Goal: Check status: Check status

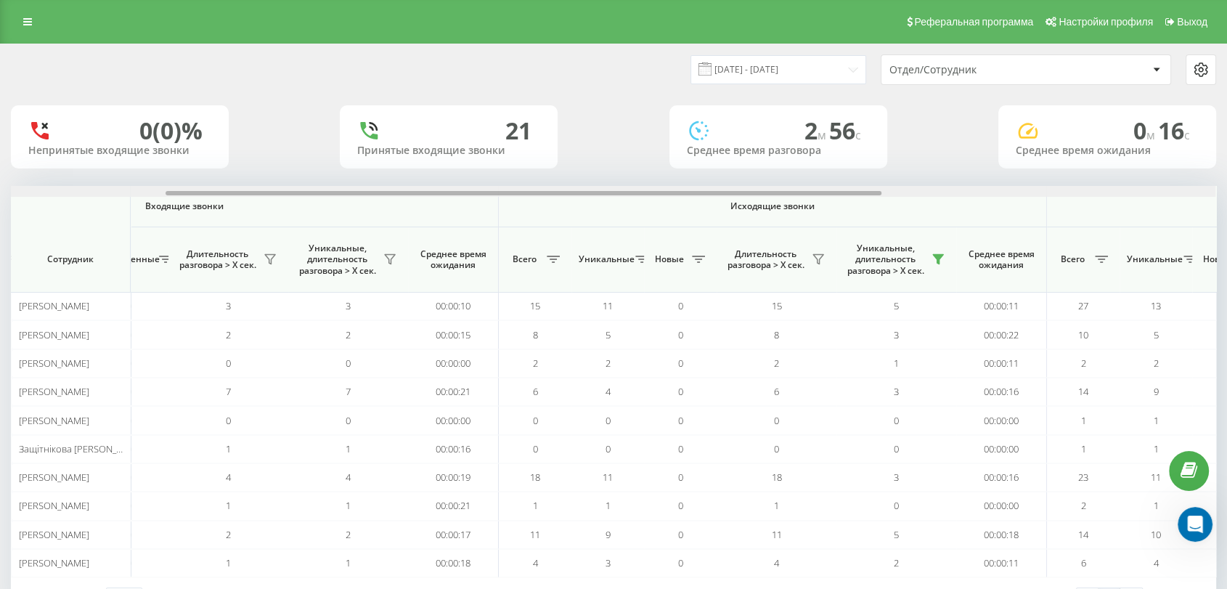
drag, startPoint x: 660, startPoint y: 192, endPoint x: 815, endPoint y: 206, distance: 156.0
click at [815, 206] on div "Входящие звонки Исходящие звонки Все звонки Сотрудник Всего Уникальные Новые Пр…" at bounding box center [613, 381] width 1205 height 391
click at [941, 256] on icon at bounding box center [936, 259] width 12 height 12
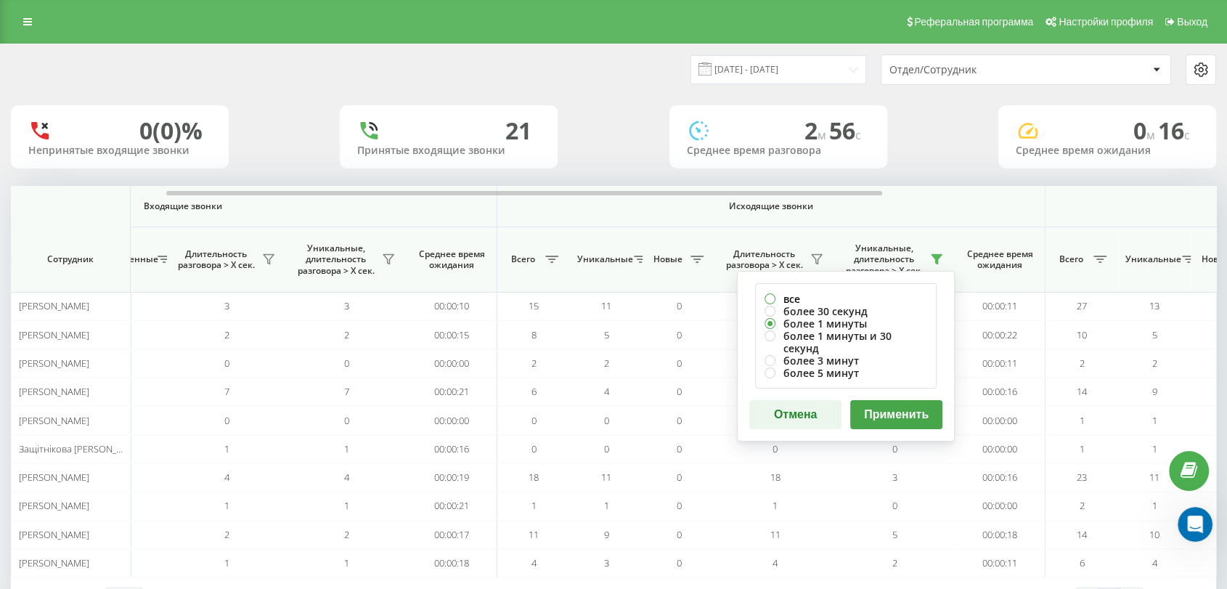
click at [772, 300] on label "все" at bounding box center [845, 298] width 163 height 12
radio input "true"
click at [867, 400] on button "Применить" at bounding box center [896, 414] width 92 height 29
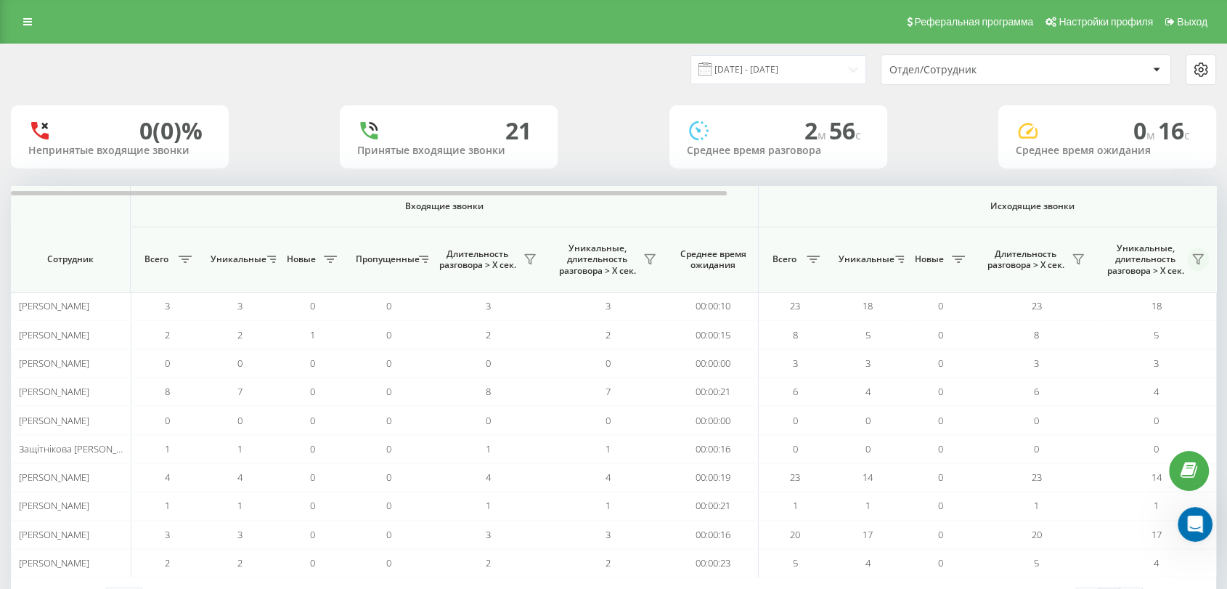
click at [1197, 256] on icon at bounding box center [1198, 259] width 12 height 12
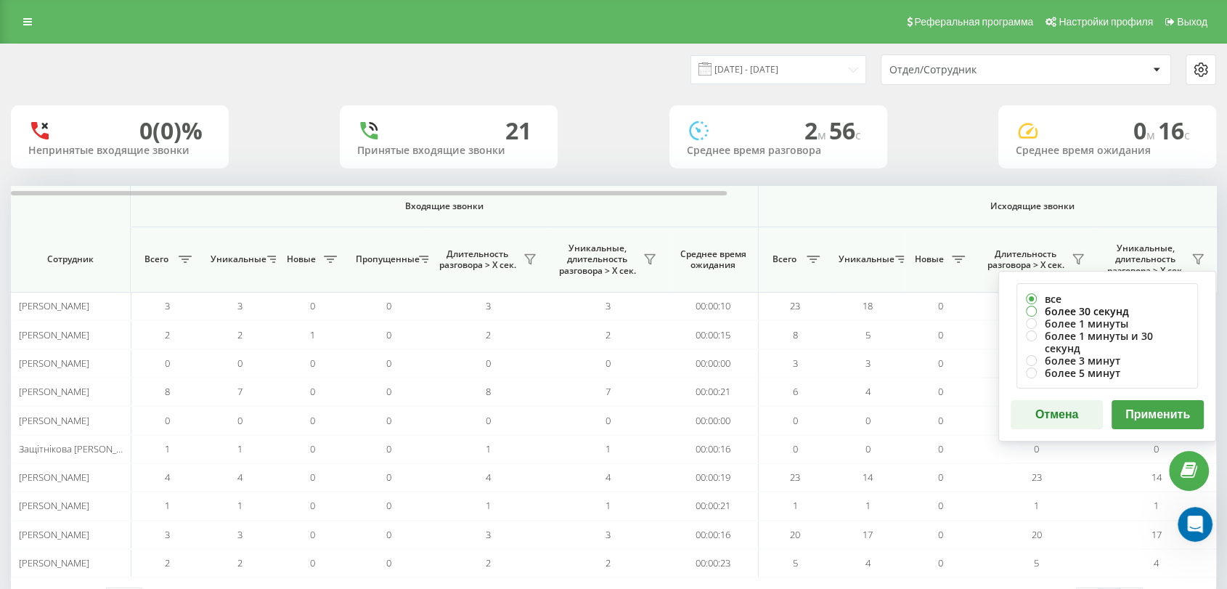
click at [1048, 305] on label "более 30 секунд" at bounding box center [1107, 311] width 163 height 12
radio input "true"
click at [1150, 400] on button "Применить" at bounding box center [1157, 414] width 92 height 29
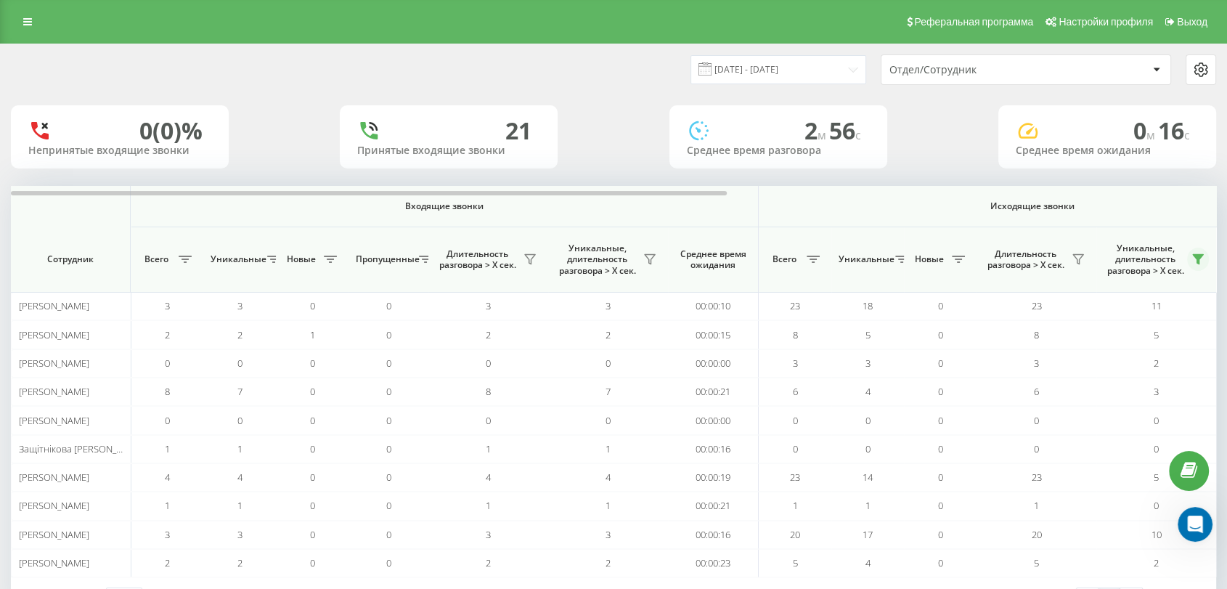
click at [1200, 253] on icon at bounding box center [1198, 259] width 12 height 12
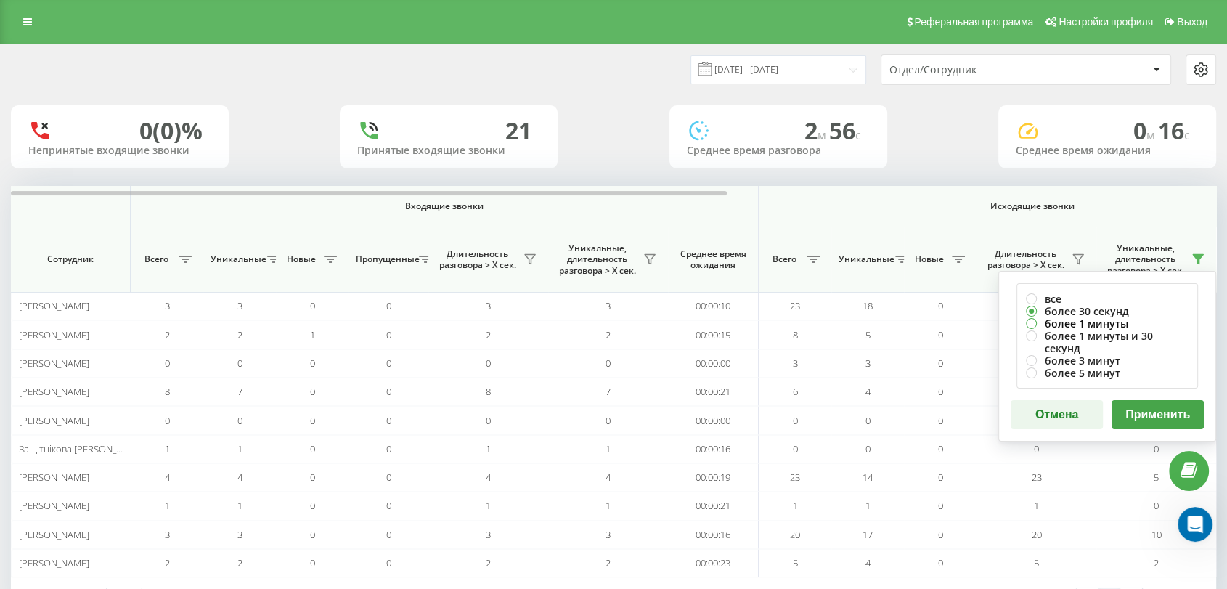
click at [1061, 322] on label "более 1 минуты" at bounding box center [1107, 323] width 163 height 12
radio input "true"
click at [1130, 400] on button "Применить" at bounding box center [1157, 414] width 92 height 29
